Goal: Browse casually

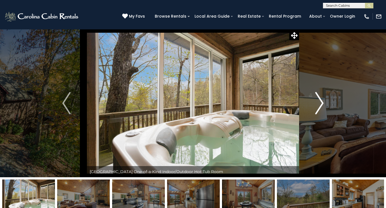
click at [318, 106] on img "Next" at bounding box center [319, 103] width 8 height 22
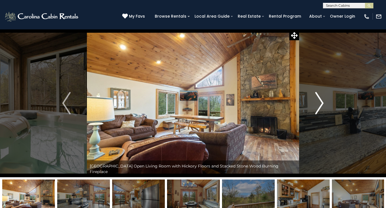
click at [318, 106] on img "Next" at bounding box center [319, 103] width 8 height 22
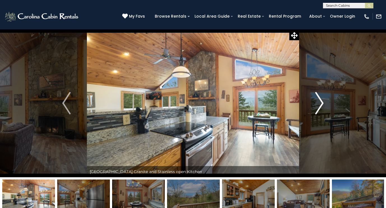
click at [318, 106] on img "Next" at bounding box center [319, 103] width 8 height 22
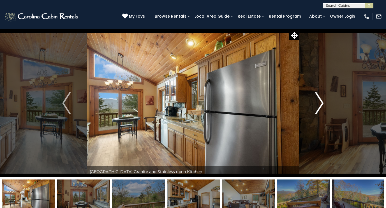
click at [318, 106] on img "Next" at bounding box center [319, 103] width 8 height 22
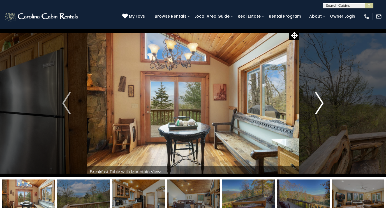
click at [318, 106] on img "Next" at bounding box center [319, 103] width 8 height 22
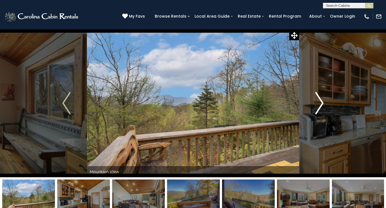
click at [318, 106] on img "Next" at bounding box center [319, 103] width 8 height 22
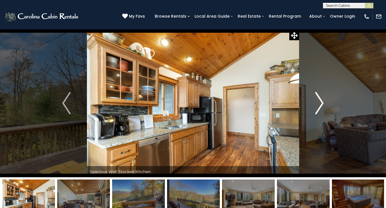
click at [318, 106] on img "Next" at bounding box center [319, 103] width 8 height 22
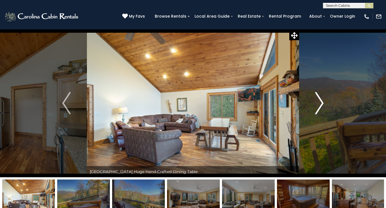
click at [318, 106] on img "Next" at bounding box center [319, 103] width 8 height 22
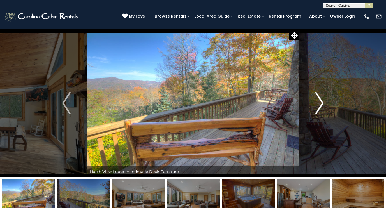
click at [318, 106] on img "Next" at bounding box center [319, 103] width 8 height 22
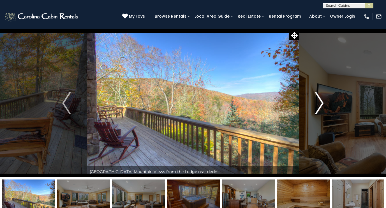
click at [318, 106] on img "Next" at bounding box center [319, 103] width 8 height 22
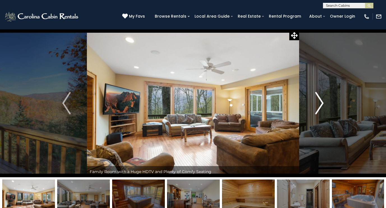
click at [318, 106] on img "Next" at bounding box center [319, 103] width 8 height 22
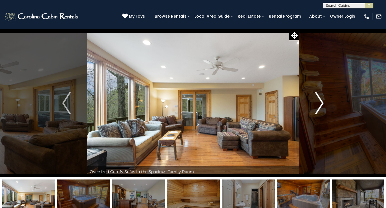
click at [318, 106] on img "Next" at bounding box center [319, 103] width 8 height 22
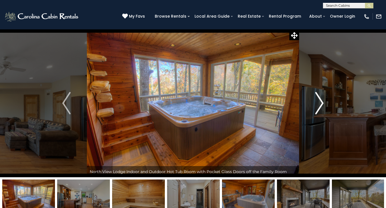
click at [318, 106] on img "Next" at bounding box center [319, 103] width 8 height 22
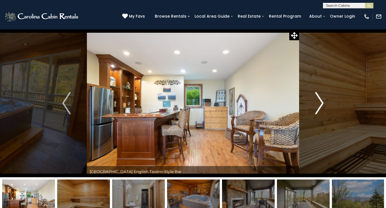
click at [318, 106] on img "Next" at bounding box center [319, 103] width 8 height 22
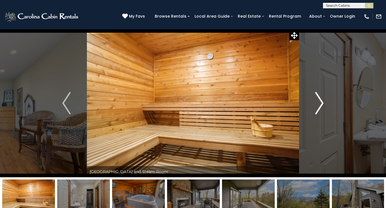
click at [318, 106] on img "Next" at bounding box center [319, 103] width 8 height 22
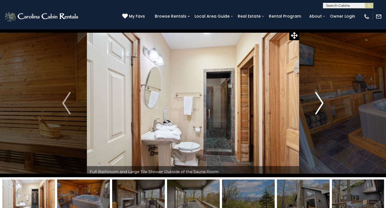
click at [318, 106] on img "Next" at bounding box center [319, 103] width 8 height 22
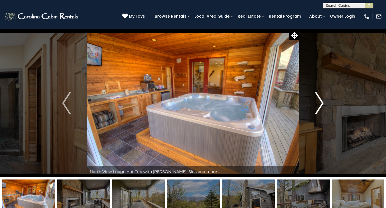
click at [318, 106] on img "Next" at bounding box center [319, 103] width 8 height 22
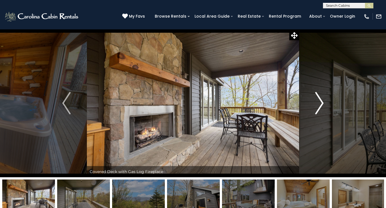
click at [318, 106] on img "Next" at bounding box center [319, 103] width 8 height 22
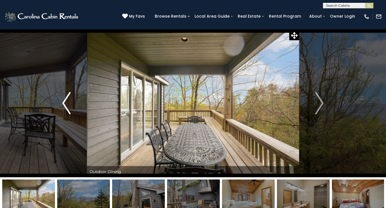
click at [64, 100] on img "Previous" at bounding box center [66, 103] width 8 height 22
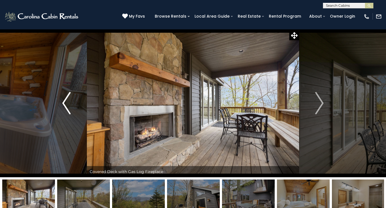
click at [70, 105] on img "Previous" at bounding box center [66, 103] width 8 height 22
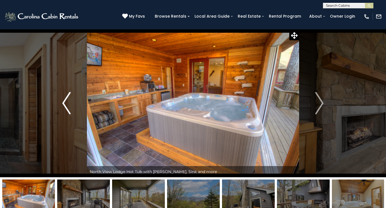
click at [70, 105] on img "Previous" at bounding box center [66, 103] width 8 height 22
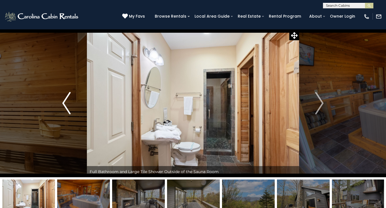
click at [70, 105] on img "Previous" at bounding box center [66, 103] width 8 height 22
